Goal: Obtain resource: Download file/media

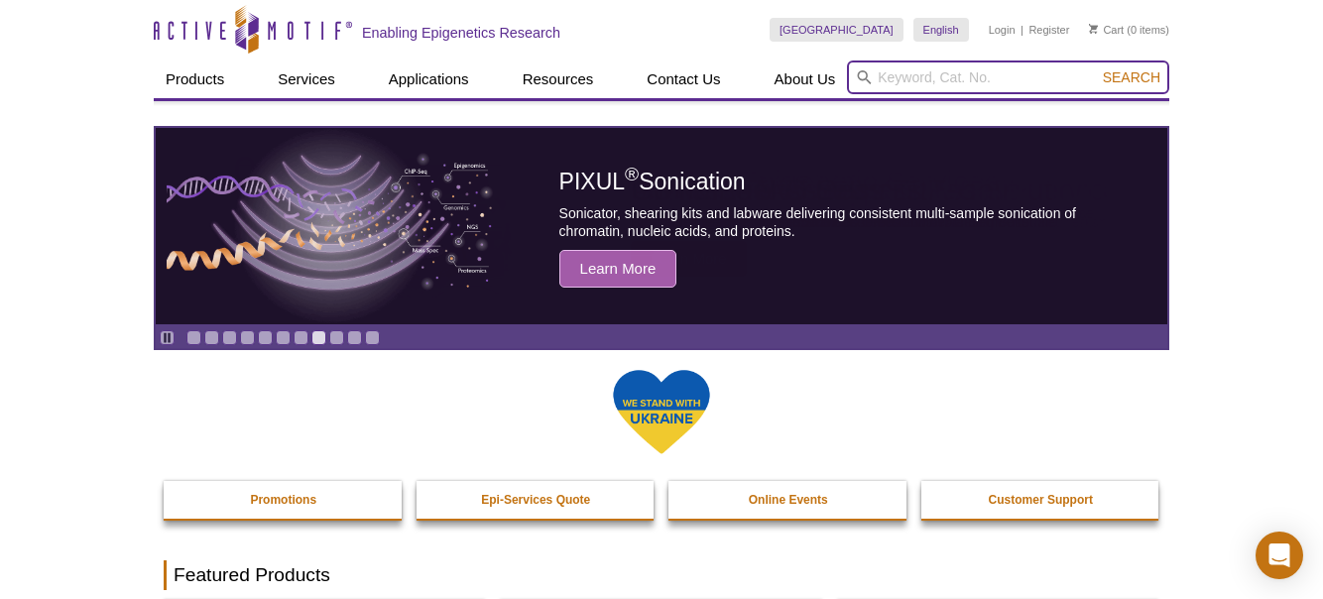
click at [1012, 68] on input "search" at bounding box center [1008, 78] width 322 height 34
paste input "81158"
type input "81158"
click at [1121, 84] on span "Search" at bounding box center [1132, 77] width 58 height 16
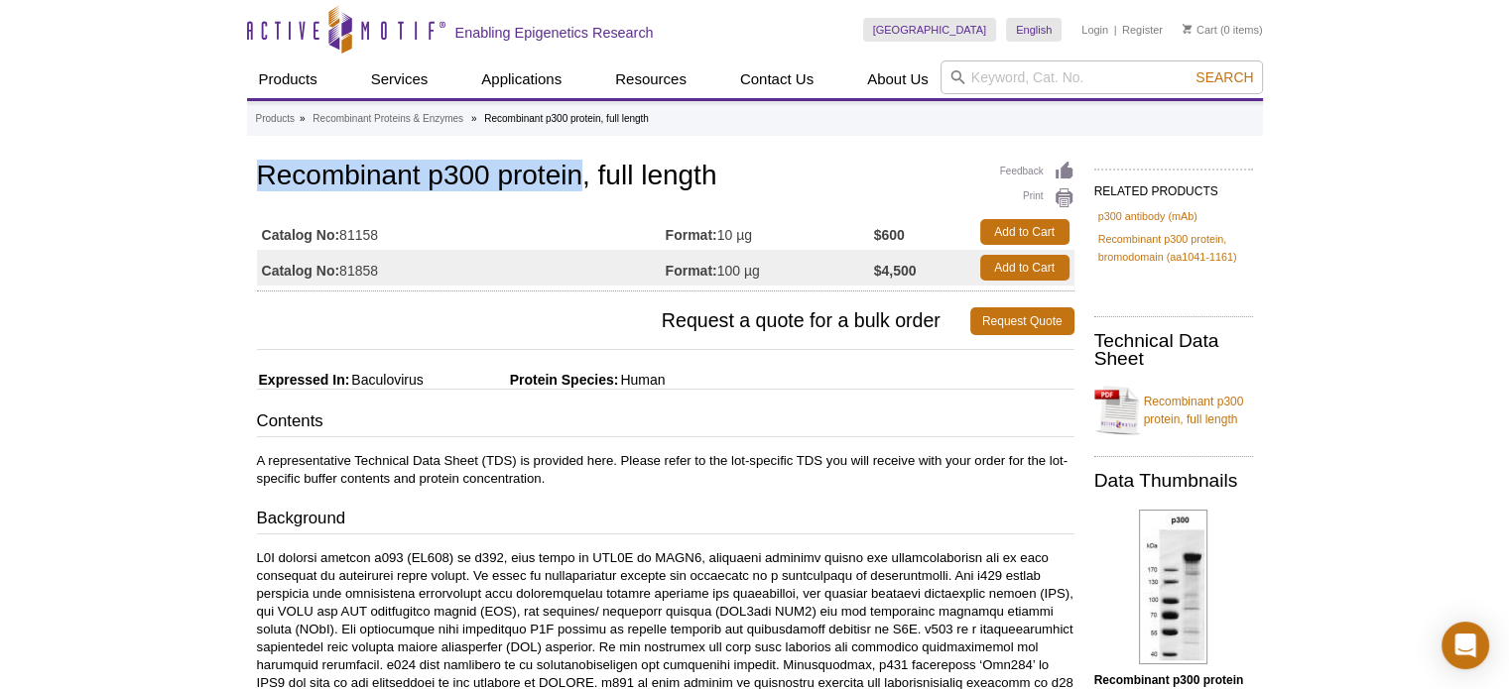
drag, startPoint x: 252, startPoint y: 173, endPoint x: 574, endPoint y: 170, distance: 322.4
copy h1 "Recombinant p300 protein"
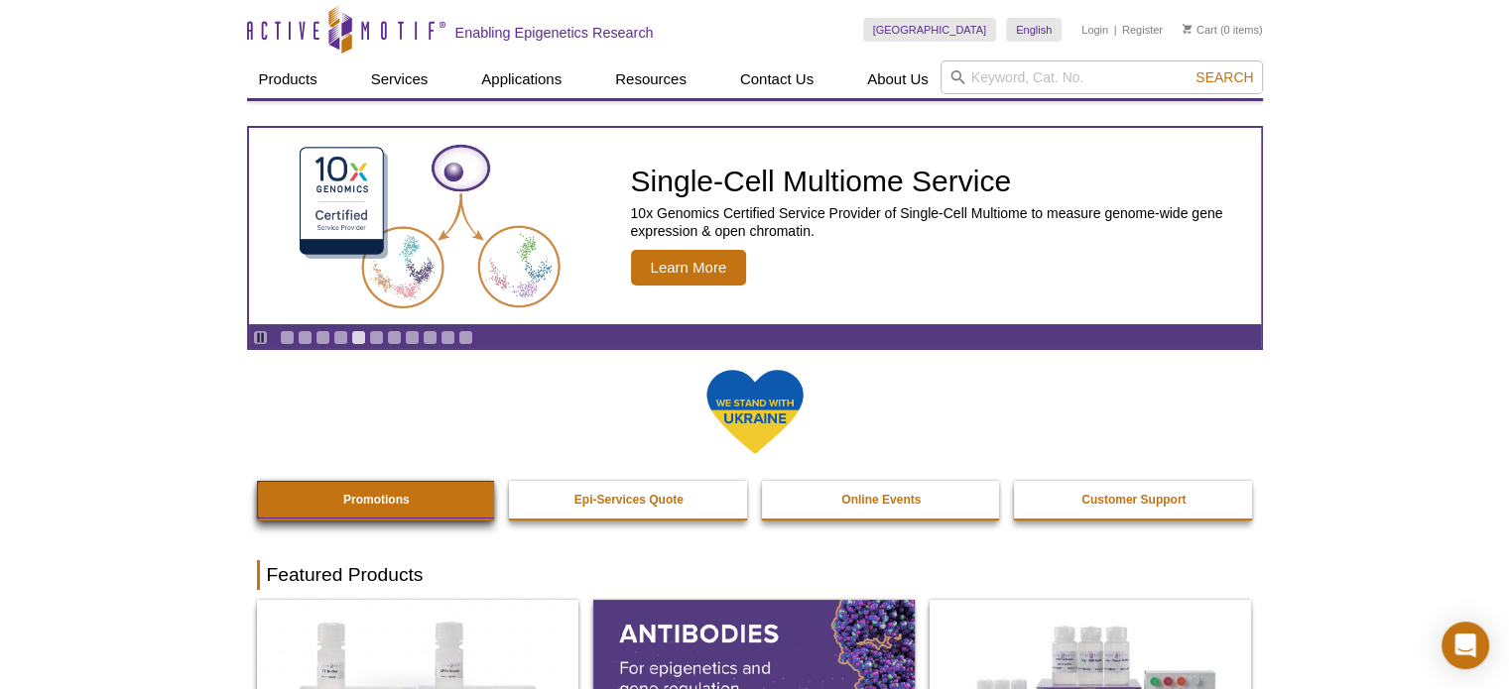
click at [381, 490] on link "Promotions" at bounding box center [377, 500] width 240 height 38
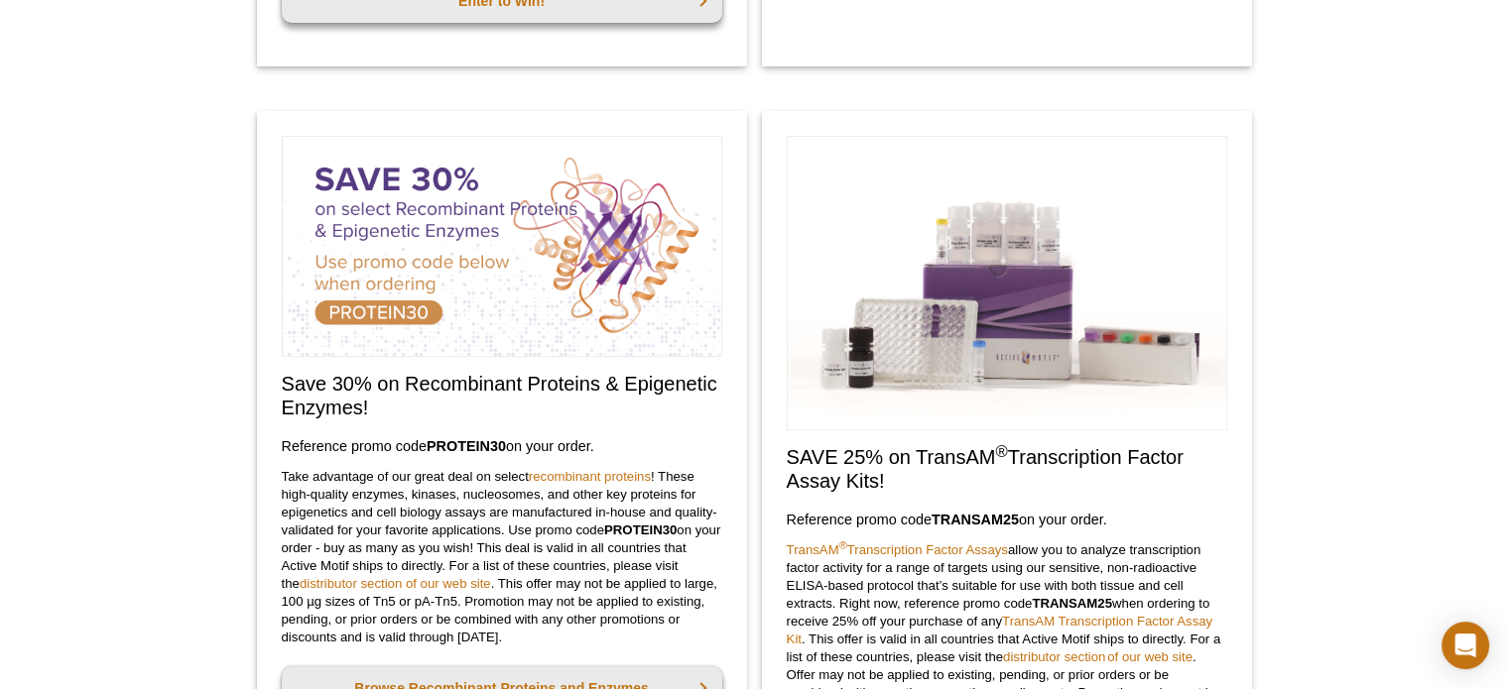
scroll to position [794, 0]
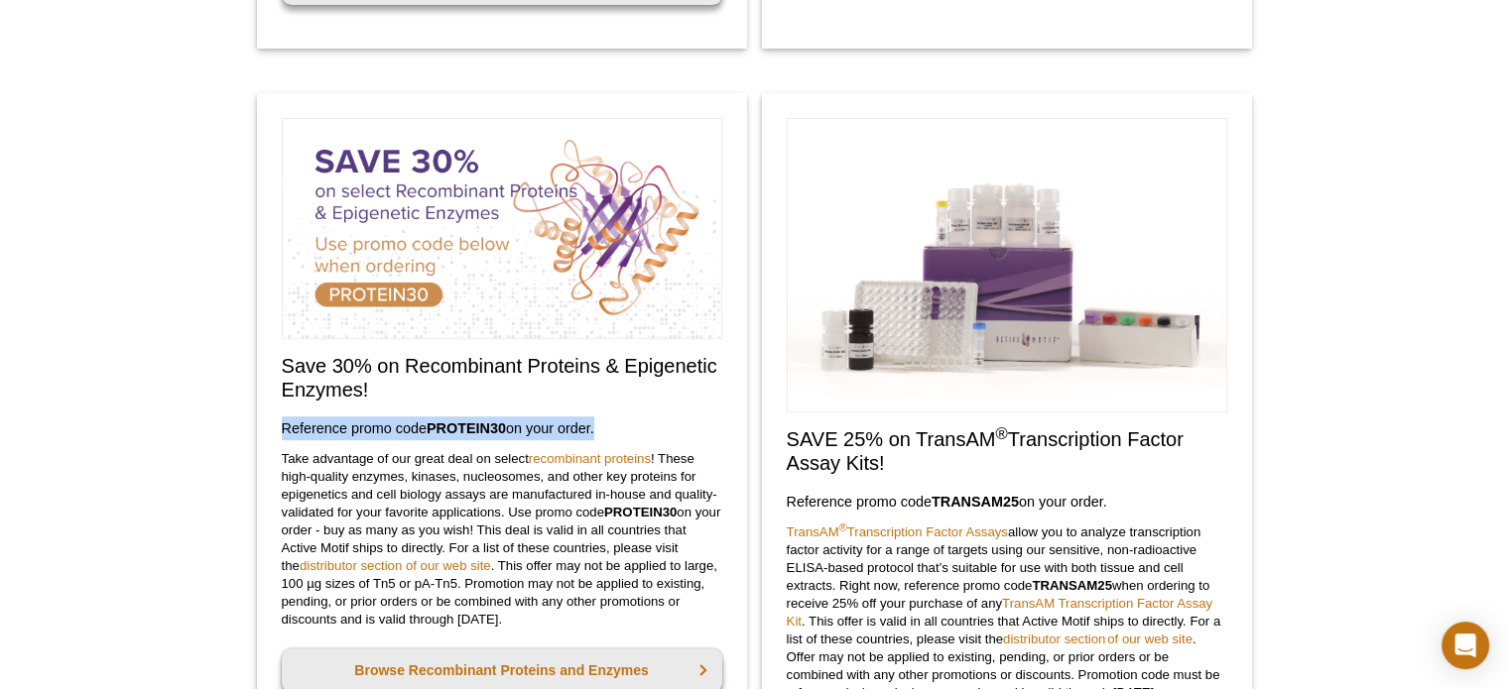
copy h3 "Reference promo code  PROTEIN30  on your order"
drag, startPoint x: 282, startPoint y: 427, endPoint x: 594, endPoint y: 421, distance: 312.5
click at [594, 421] on h3 "Reference promo code  PROTEIN30  on your order." at bounding box center [502, 429] width 440 height 24
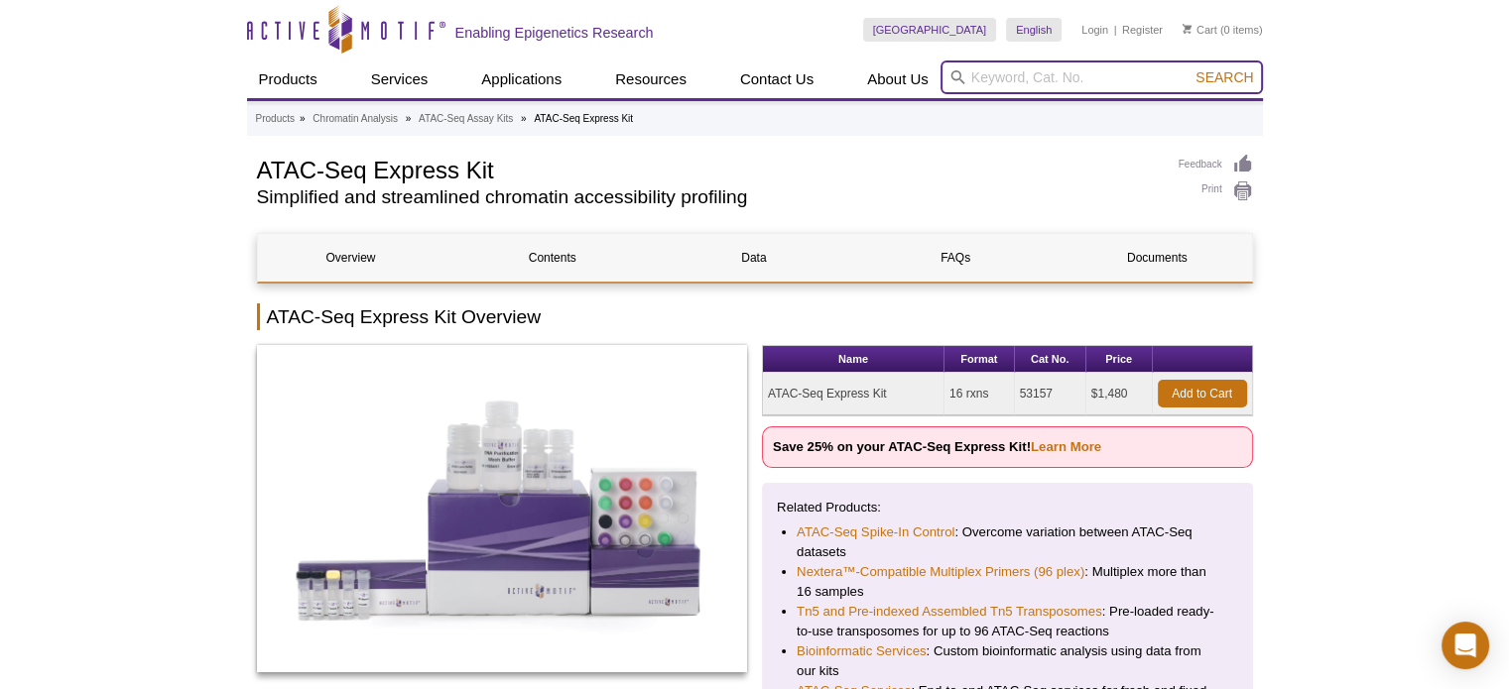
click at [1071, 76] on input "search" at bounding box center [1101, 78] width 322 height 34
type input "ChIP-qPCR analysis"
click at [1189, 68] on button "Search" at bounding box center [1223, 77] width 69 height 18
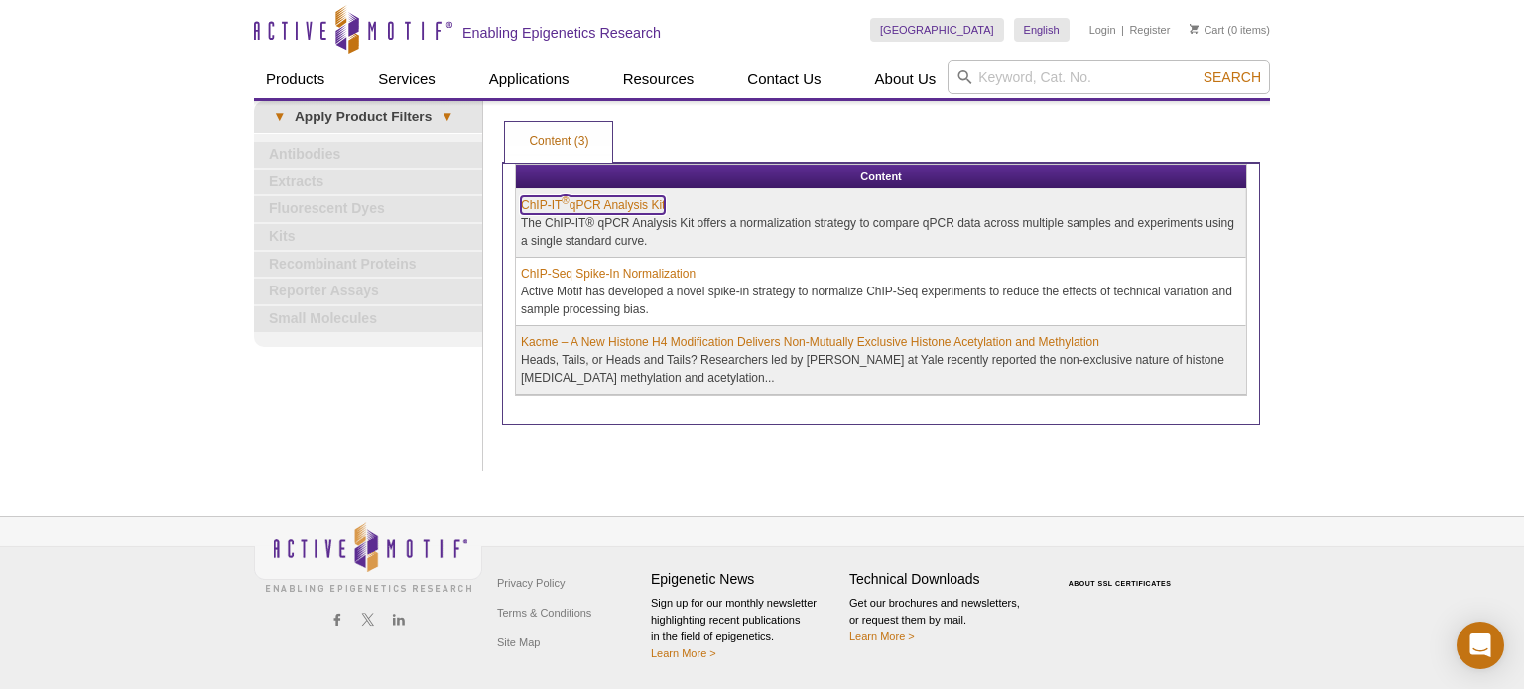
click at [601, 200] on link "ChIP-IT ® qPCR Analysis Kit" at bounding box center [593, 205] width 144 height 18
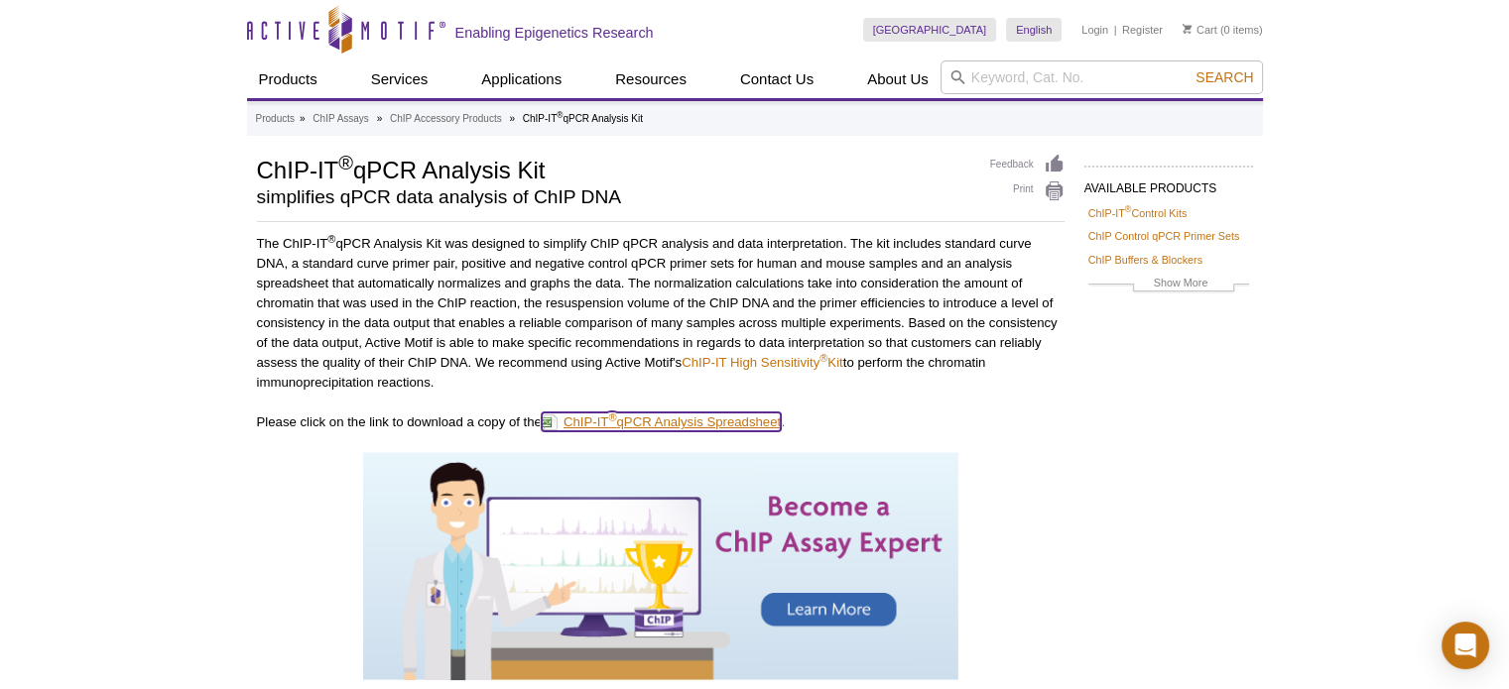
click at [781, 420] on link "ChIP-IT ® qPCR Analysis Spreadsheet" at bounding box center [661, 422] width 239 height 19
click at [1089, 353] on div "AVAILABLE PRODUCTS ChIP-IT ® Control Kits ChIP Control qPCR Primer Sets ChIP Bu…" at bounding box center [755, 515] width 1016 height 723
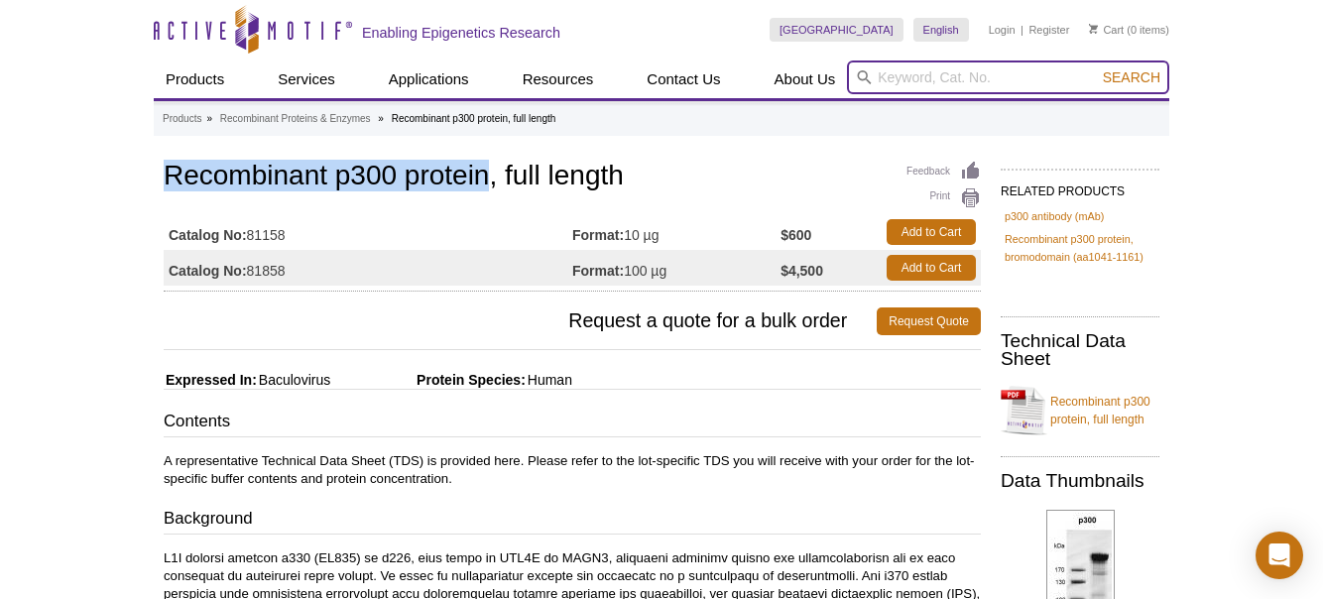
click at [982, 82] on input "search" at bounding box center [1008, 78] width 322 height 34
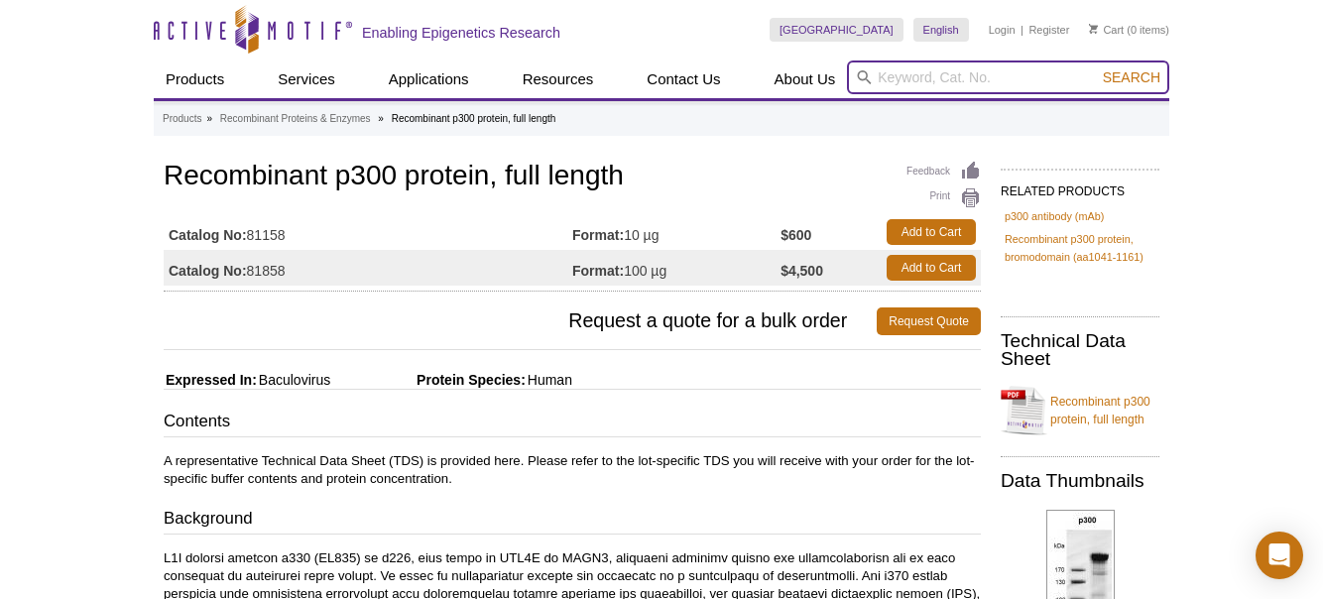
paste input "40010"
type input "40010"
click at [1116, 78] on span "Search" at bounding box center [1132, 77] width 58 height 16
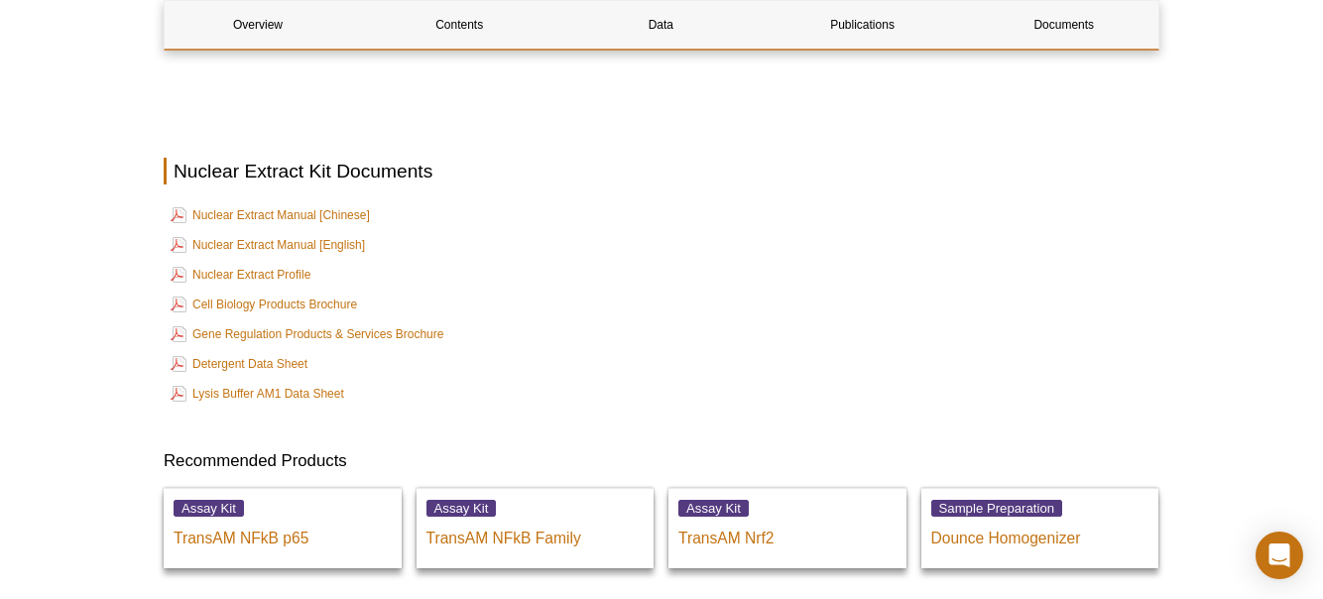
scroll to position [3472, 0]
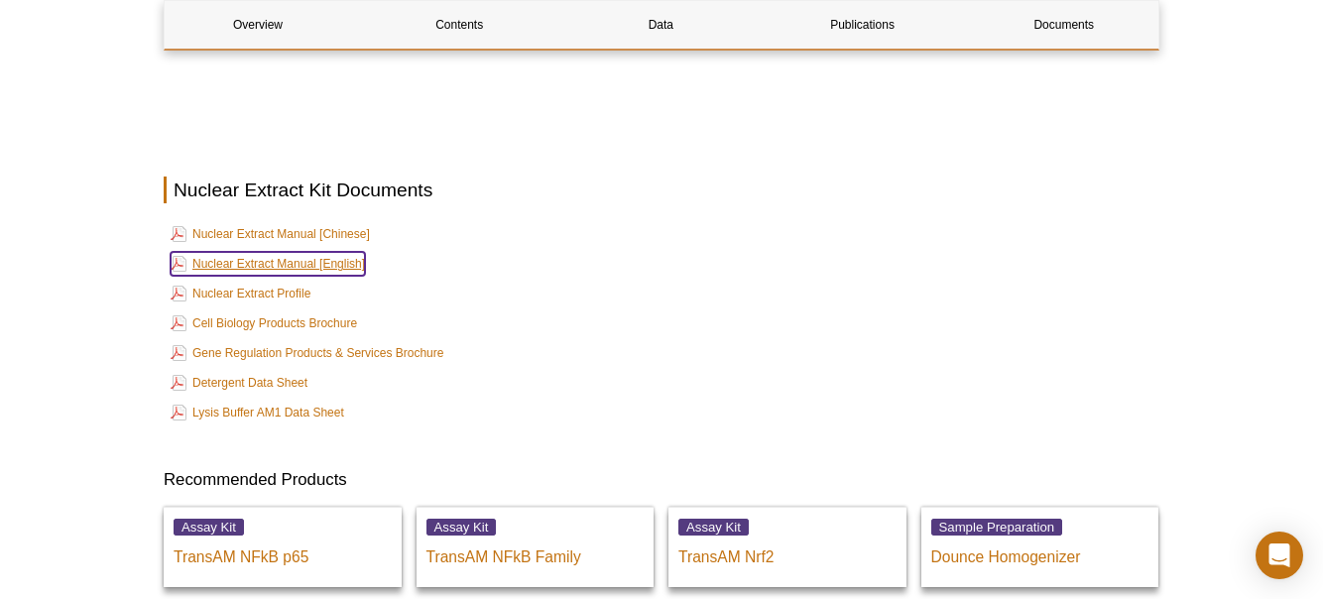
click at [342, 252] on link "Nuclear Extract Manual [English]" at bounding box center [268, 264] width 194 height 24
